Goal: Transaction & Acquisition: Purchase product/service

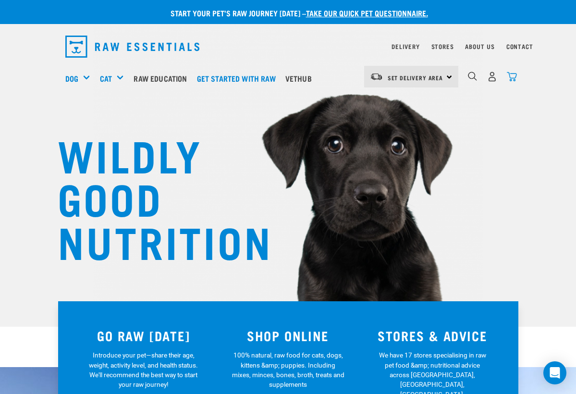
click at [512, 76] on img "dropdown navigation" at bounding box center [512, 77] width 10 height 10
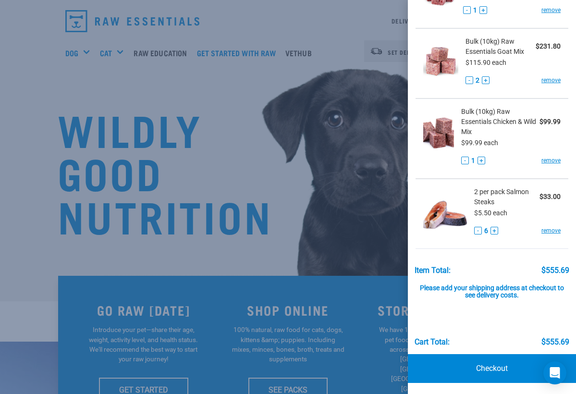
scroll to position [86, 0]
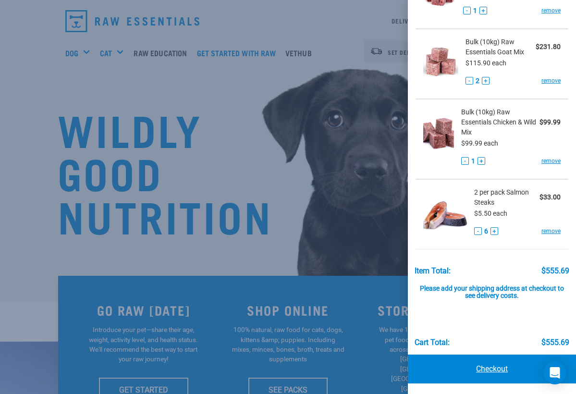
click at [498, 365] on link "Checkout" at bounding box center [492, 369] width 168 height 29
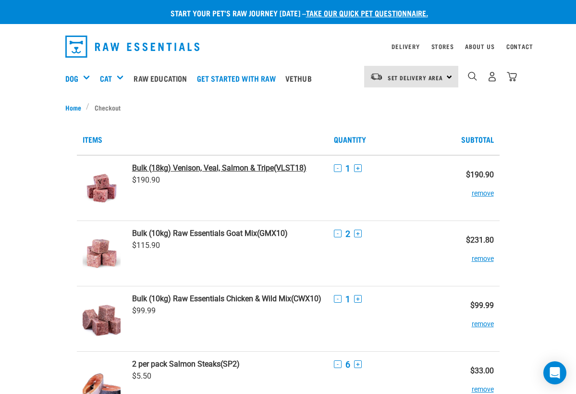
click at [166, 166] on strong "Bulk (18kg) Venison, Veal, Salmon & Tripe" at bounding box center [203, 167] width 142 height 9
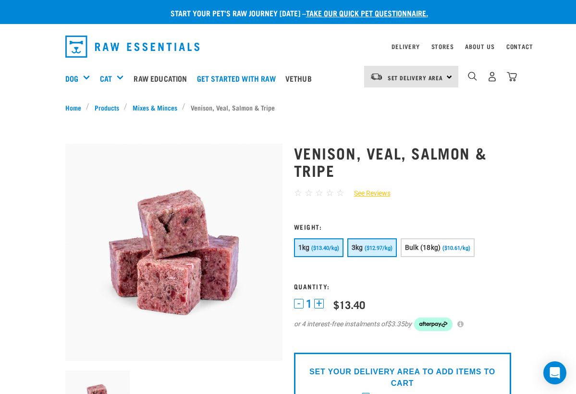
click at [363, 247] on span "3kg" at bounding box center [358, 248] width 12 height 8
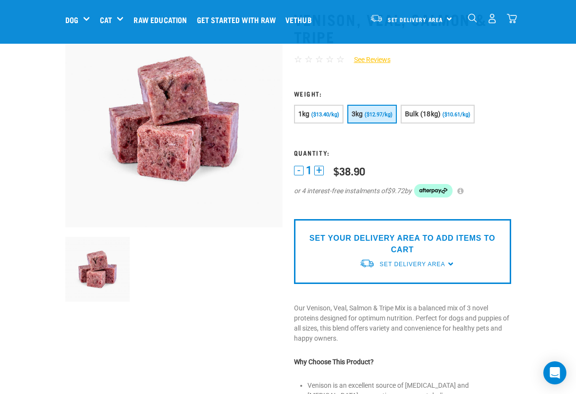
scroll to position [68, 0]
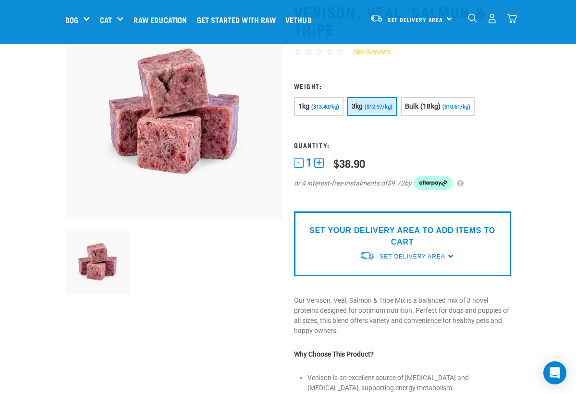
click at [514, 20] on img "dropdown navigation" at bounding box center [512, 18] width 10 height 10
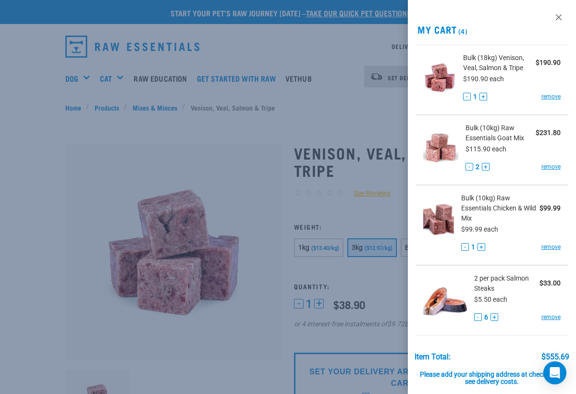
scroll to position [0, 0]
click at [317, 43] on div at bounding box center [288, 197] width 576 height 394
